Goal: Information Seeking & Learning: Learn about a topic

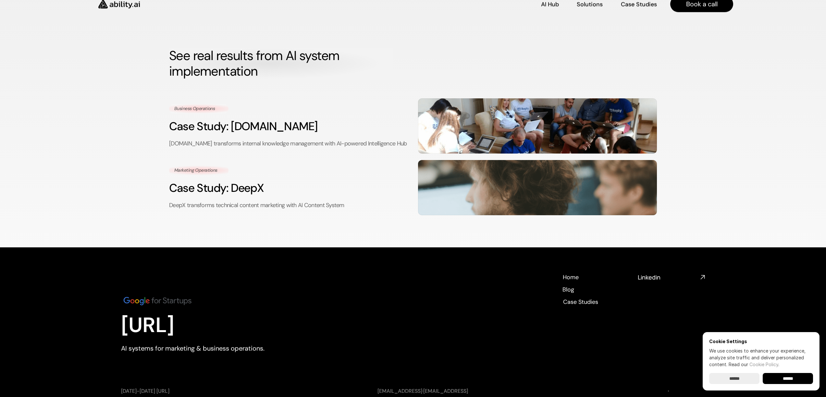
scroll to position [49, 0]
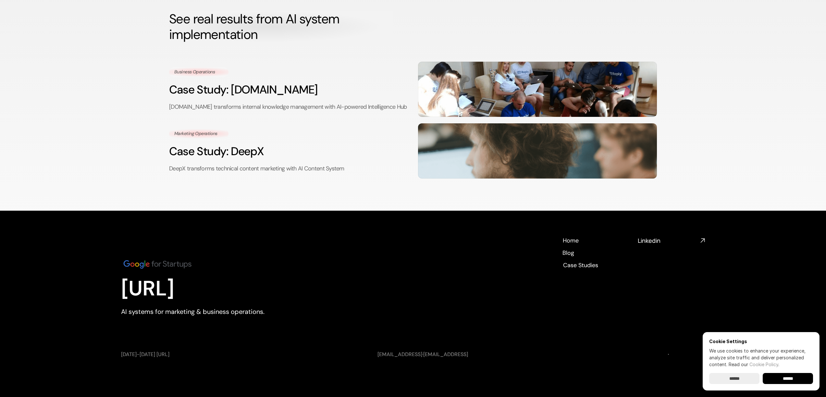
click at [798, 379] on input "******" at bounding box center [788, 378] width 50 height 11
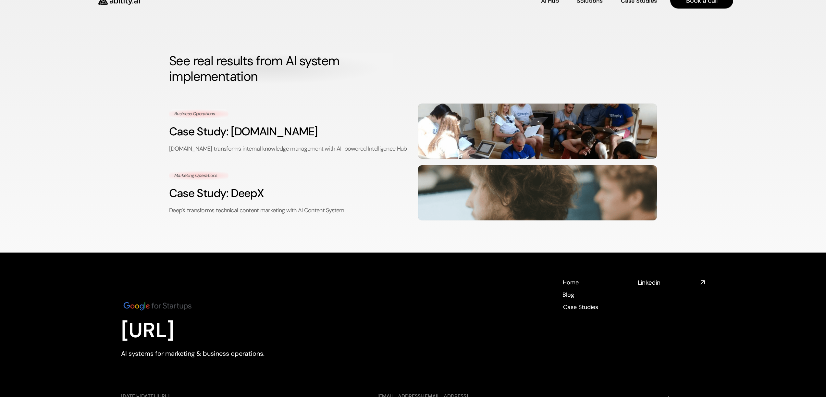
scroll to position [0, 0]
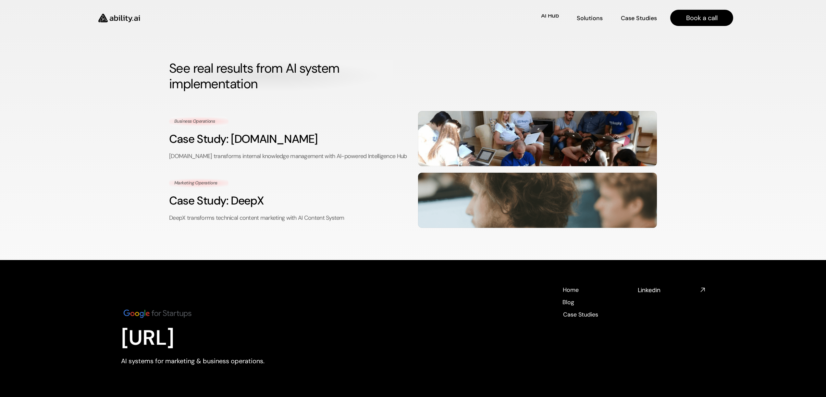
click at [554, 20] on p "AI Hub" at bounding box center [550, 24] width 17 height 8
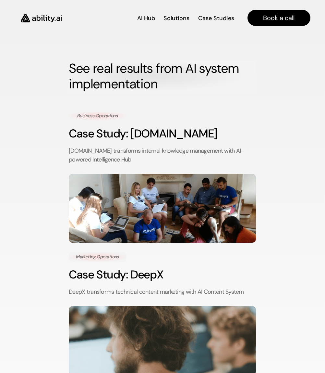
click at [32, 16] on img at bounding box center [41, 18] width 53 height 20
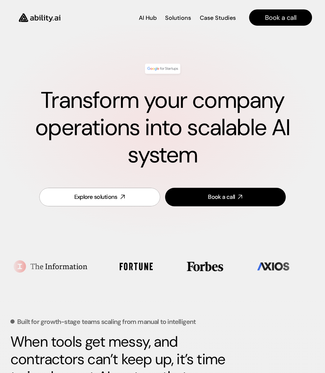
scroll to position [4, 0]
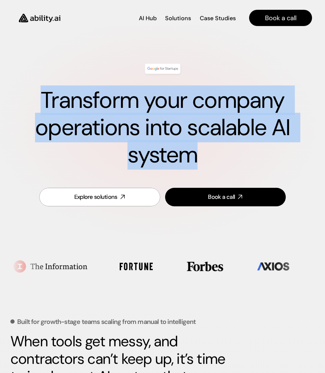
drag, startPoint x: 44, startPoint y: 100, endPoint x: 214, endPoint y: 162, distance: 181.8
click at [215, 163] on h1 "Transform your company operations into scalable AI system" at bounding box center [162, 128] width 279 height 82
click at [211, 153] on h1 "Transform your company operations into scalable AI system" at bounding box center [162, 128] width 279 height 82
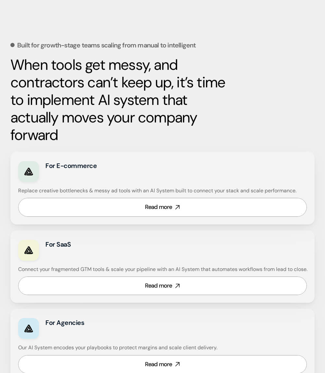
scroll to position [280, 0]
